Goal: Book appointment/travel/reservation

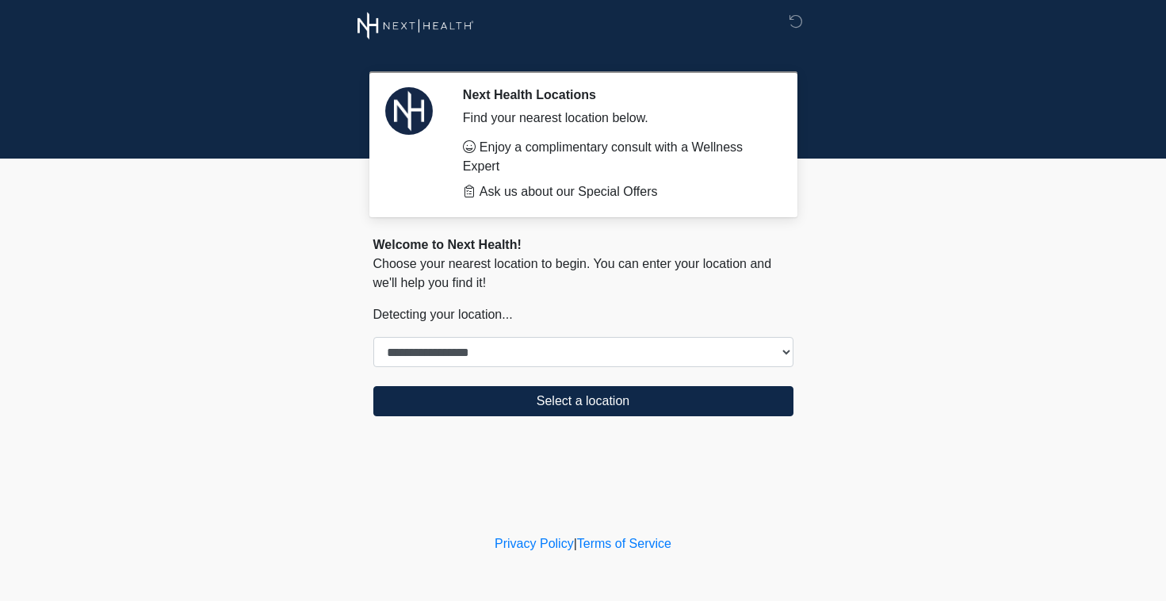
select select "***"
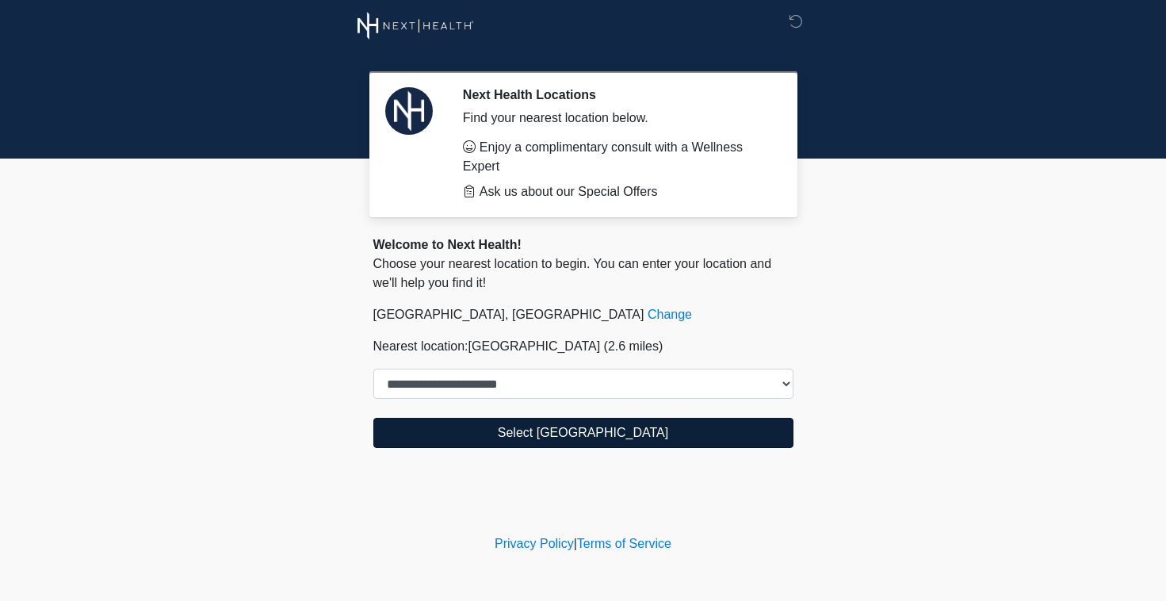
click at [453, 431] on button "Select [GEOGRAPHIC_DATA]" at bounding box center [583, 433] width 420 height 30
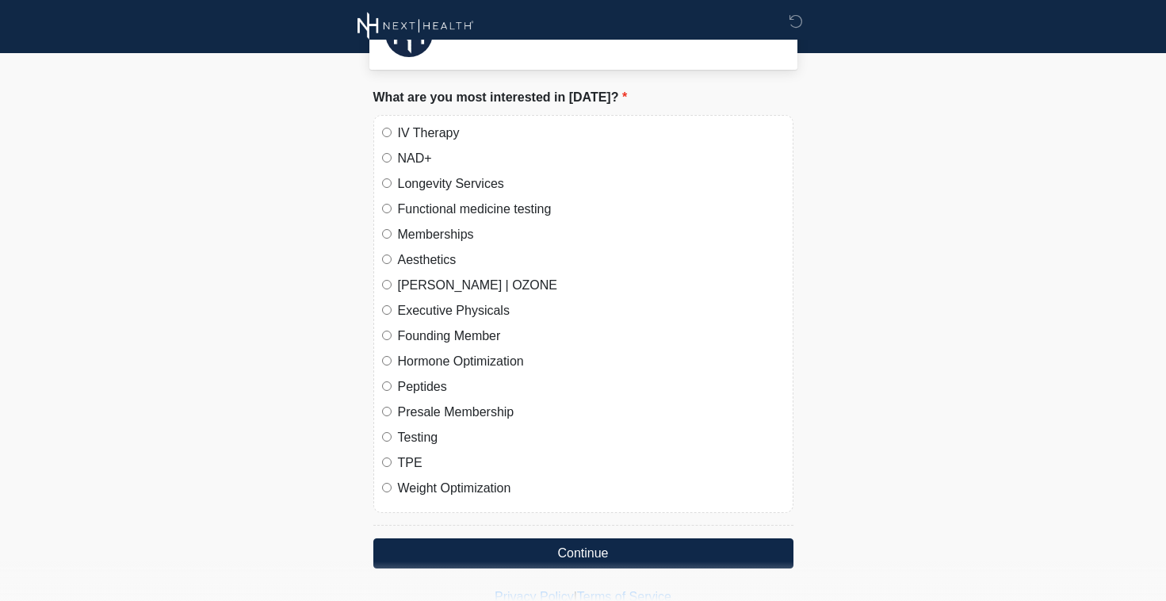
scroll to position [48, 0]
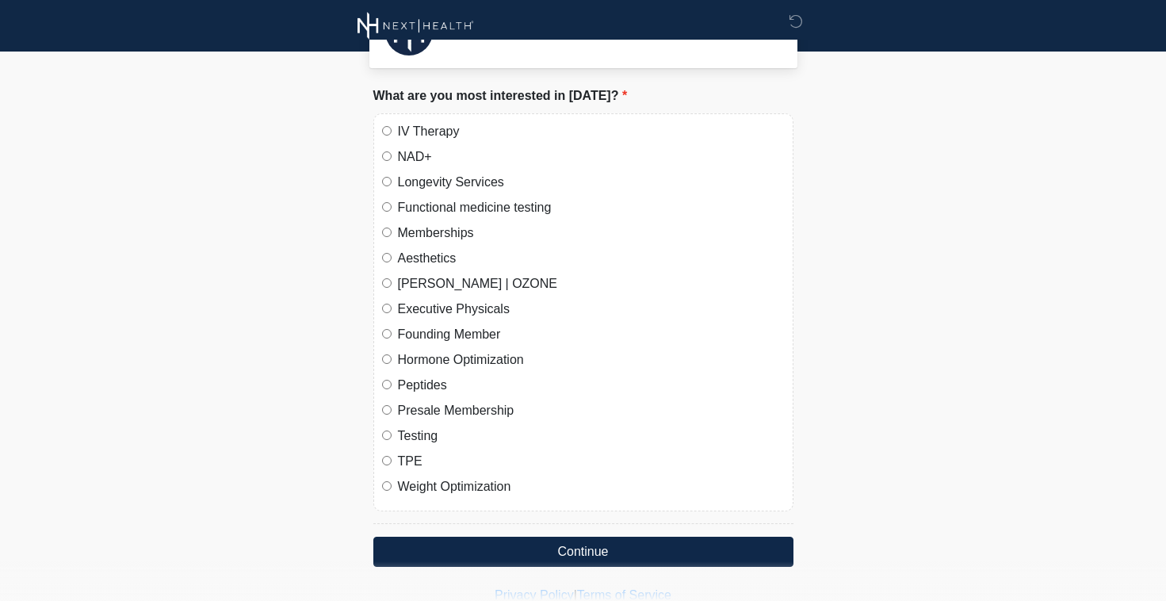
click at [387, 325] on div "IV Therapy NAD+ Longevity Services Functional medicine testing Memberships Aest…" at bounding box center [583, 312] width 420 height 398
click at [385, 369] on div "Hormone Optimization" at bounding box center [583, 359] width 403 height 19
click at [388, 376] on div "IV Therapy NAD+ Longevity Services Functional medicine testing Memberships Aest…" at bounding box center [583, 312] width 420 height 398
click at [391, 293] on div "[PERSON_NAME] | OZONE" at bounding box center [583, 283] width 403 height 19
click at [394, 259] on div "Aesthetics" at bounding box center [583, 258] width 403 height 19
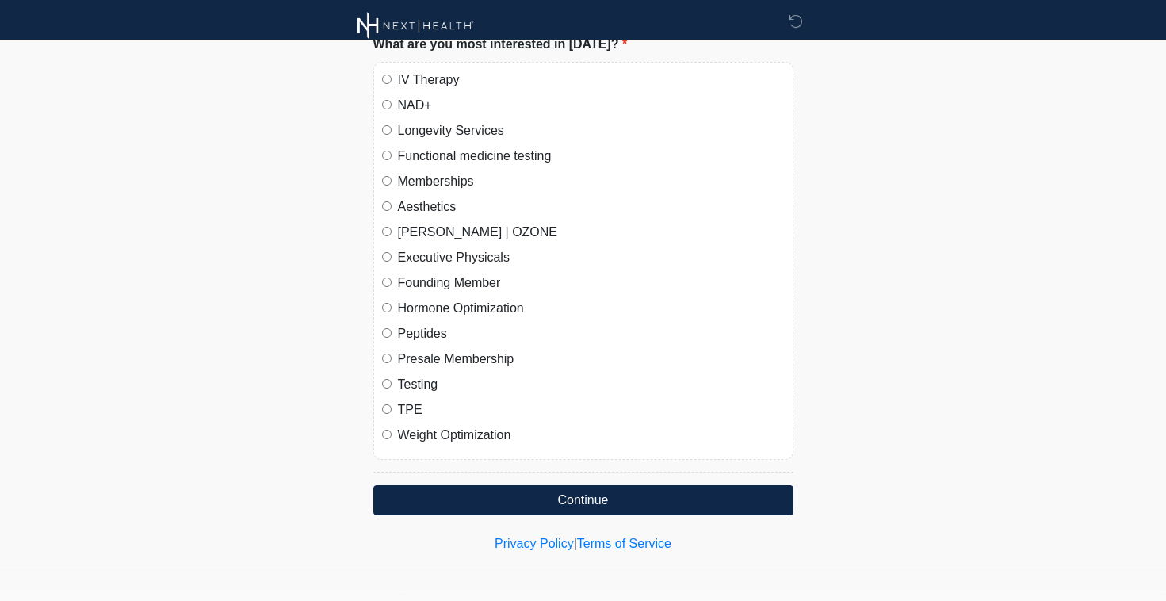
scroll to position [105, 0]
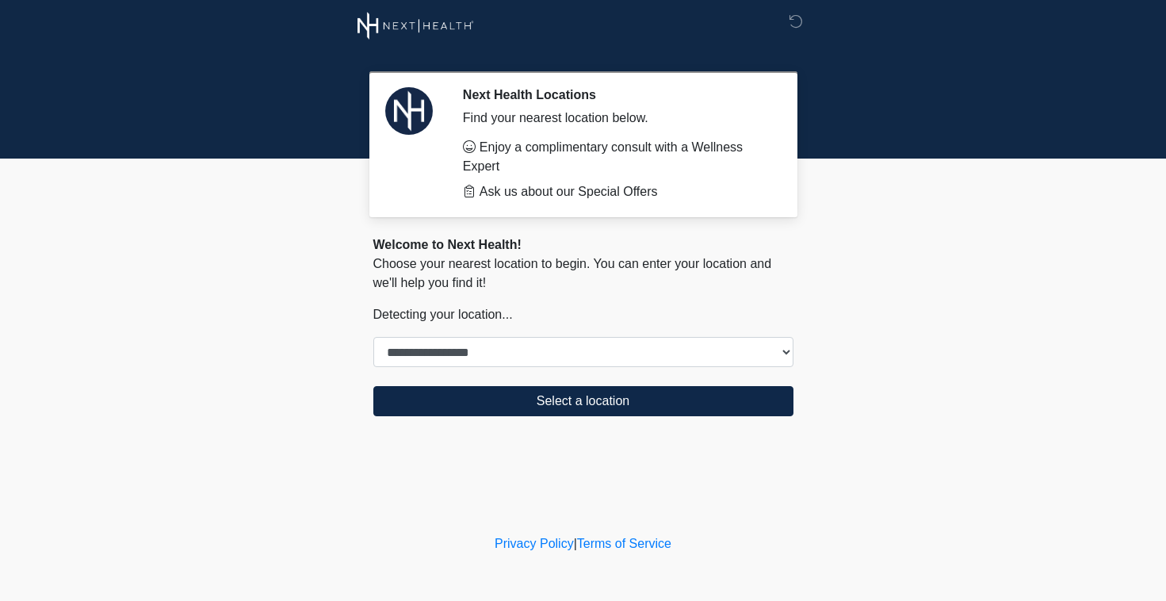
select select "***"
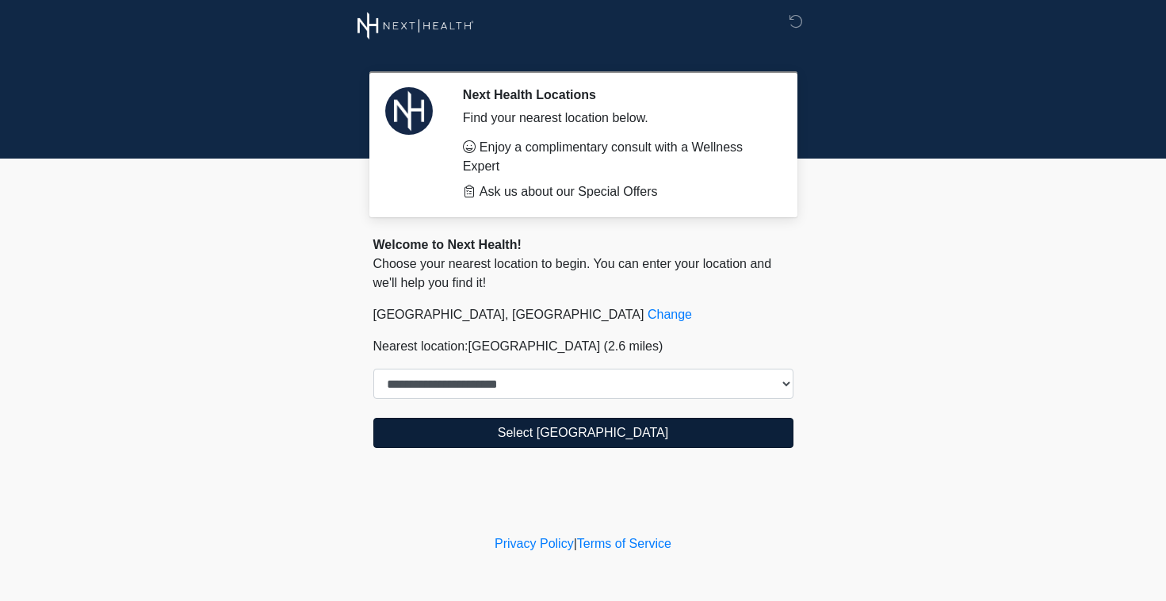
click at [586, 434] on button "Select [GEOGRAPHIC_DATA]" at bounding box center [583, 433] width 420 height 30
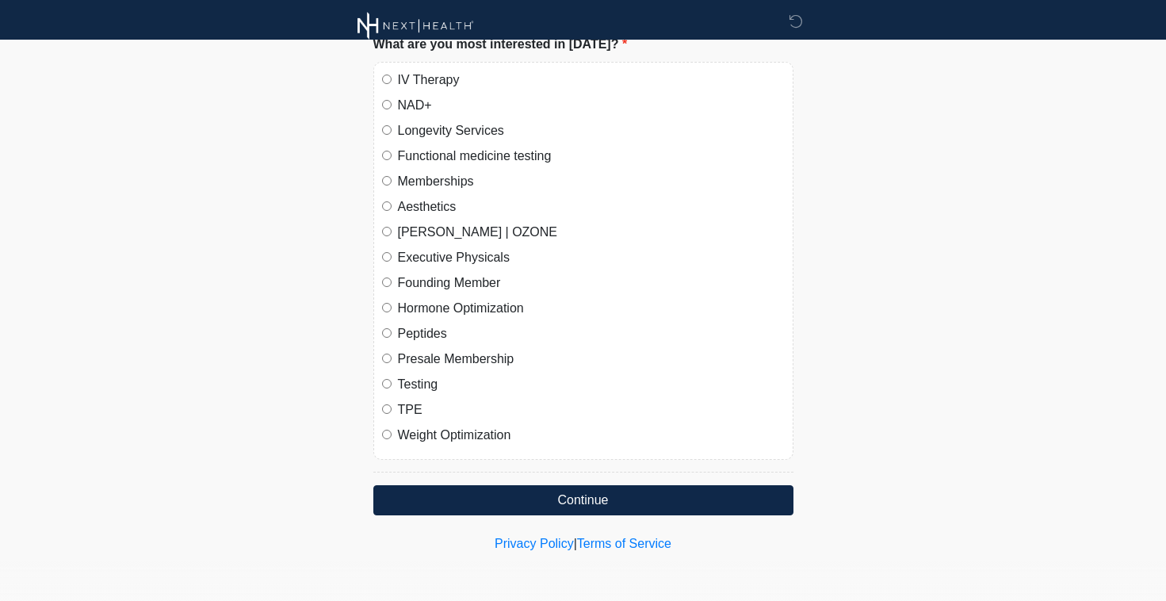
scroll to position [105, 0]
